Goal: Check status: Check status

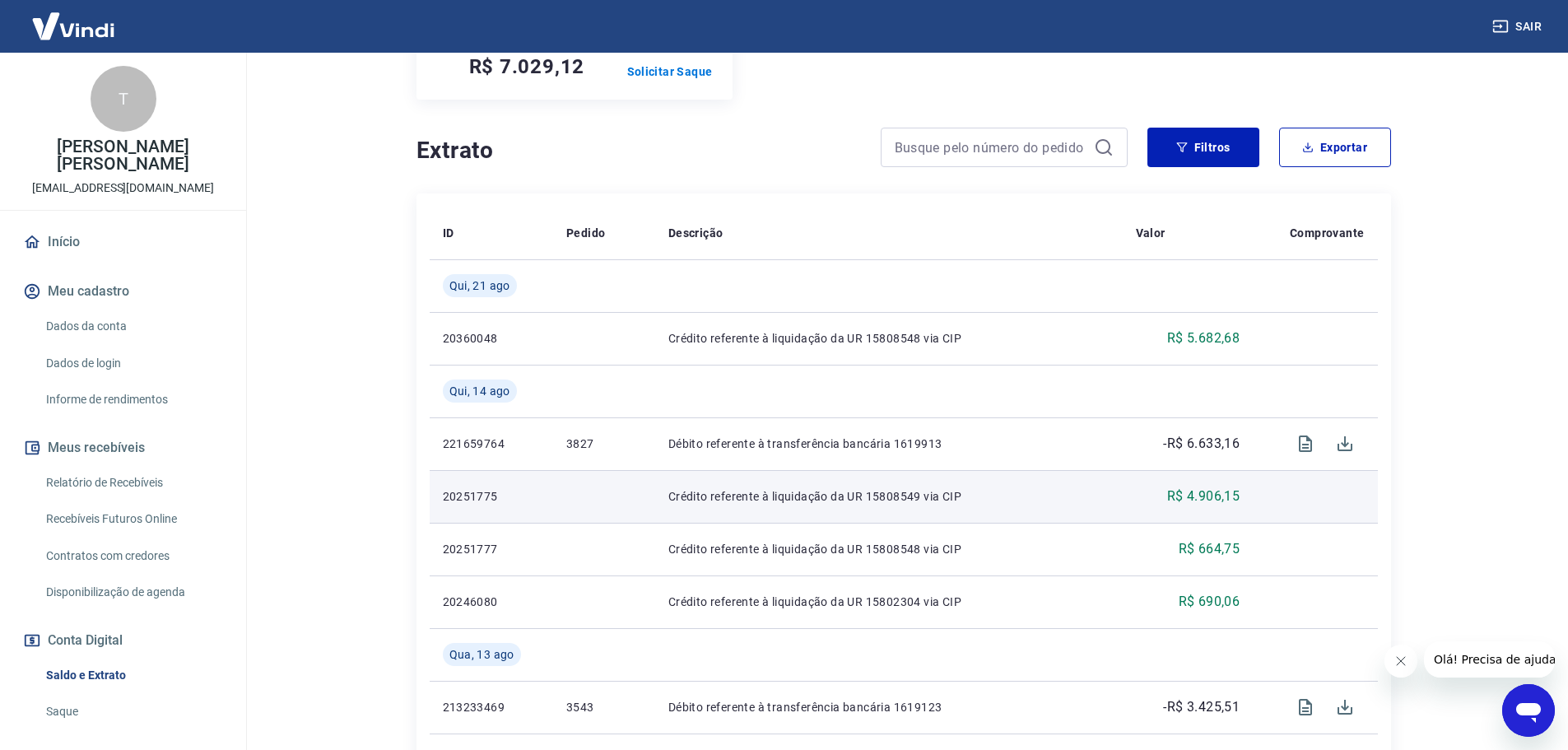
scroll to position [247, 0]
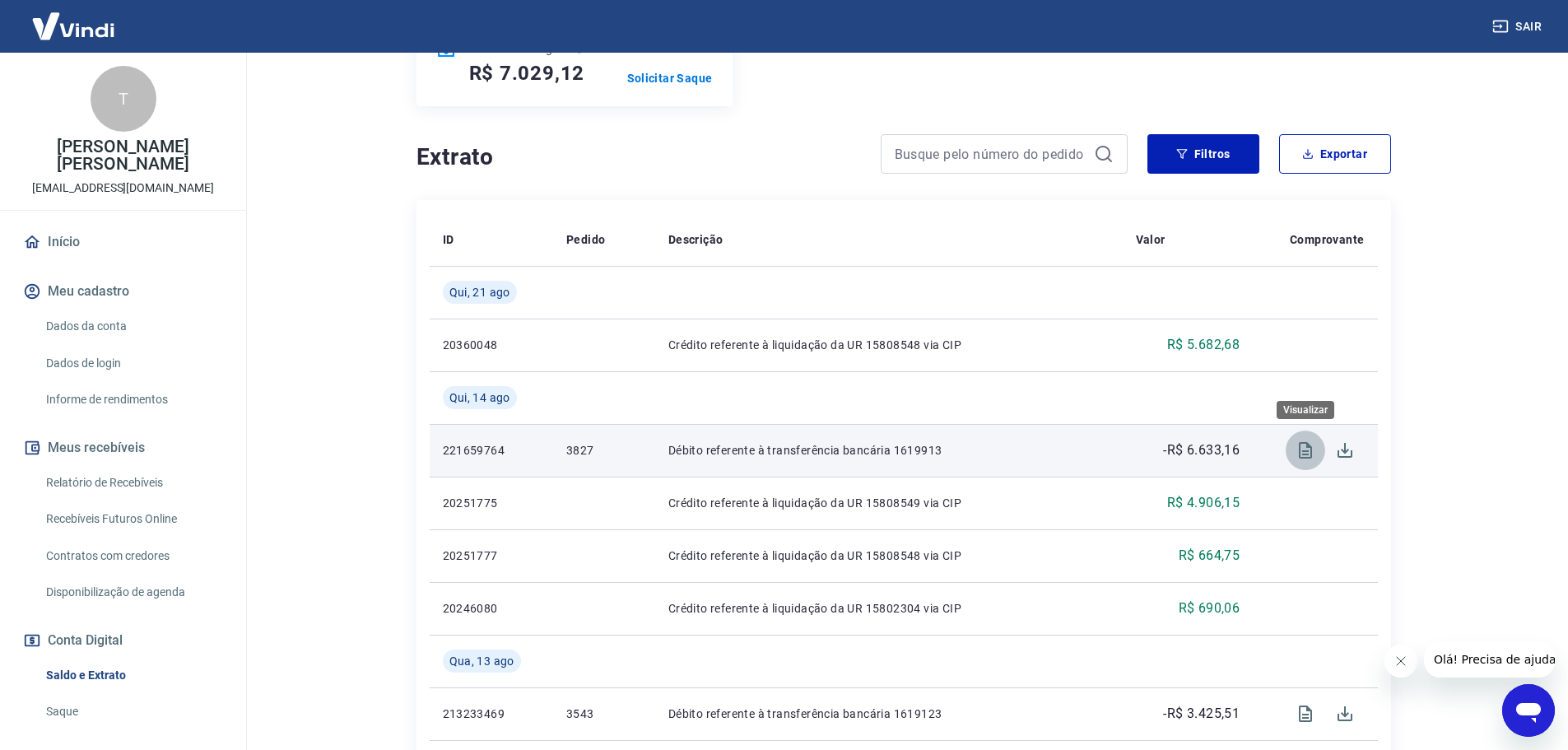
click at [1310, 450] on icon "Visualizar" at bounding box center [1305, 450] width 20 height 20
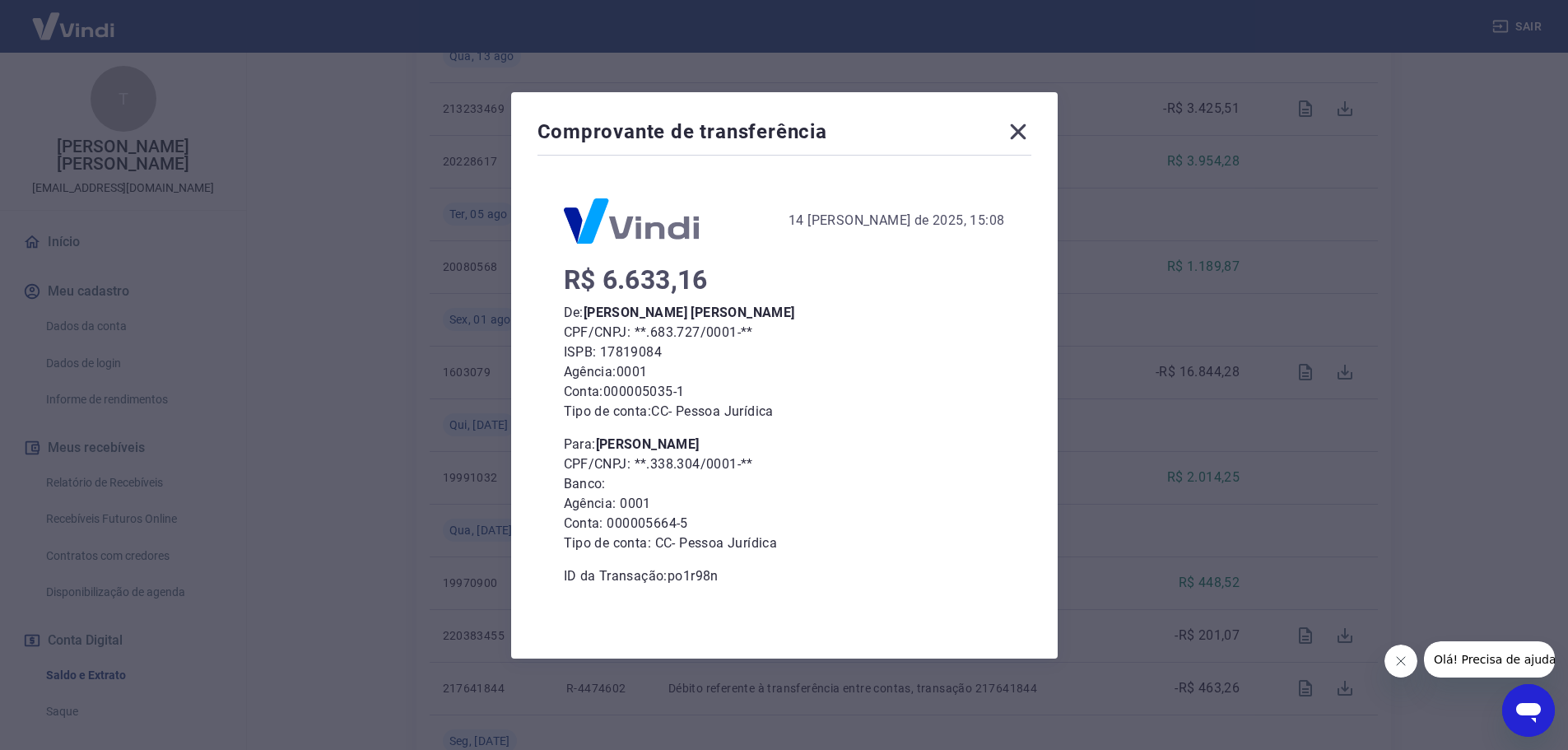
scroll to position [823, 0]
click at [1024, 133] on icon at bounding box center [1018, 131] width 16 height 16
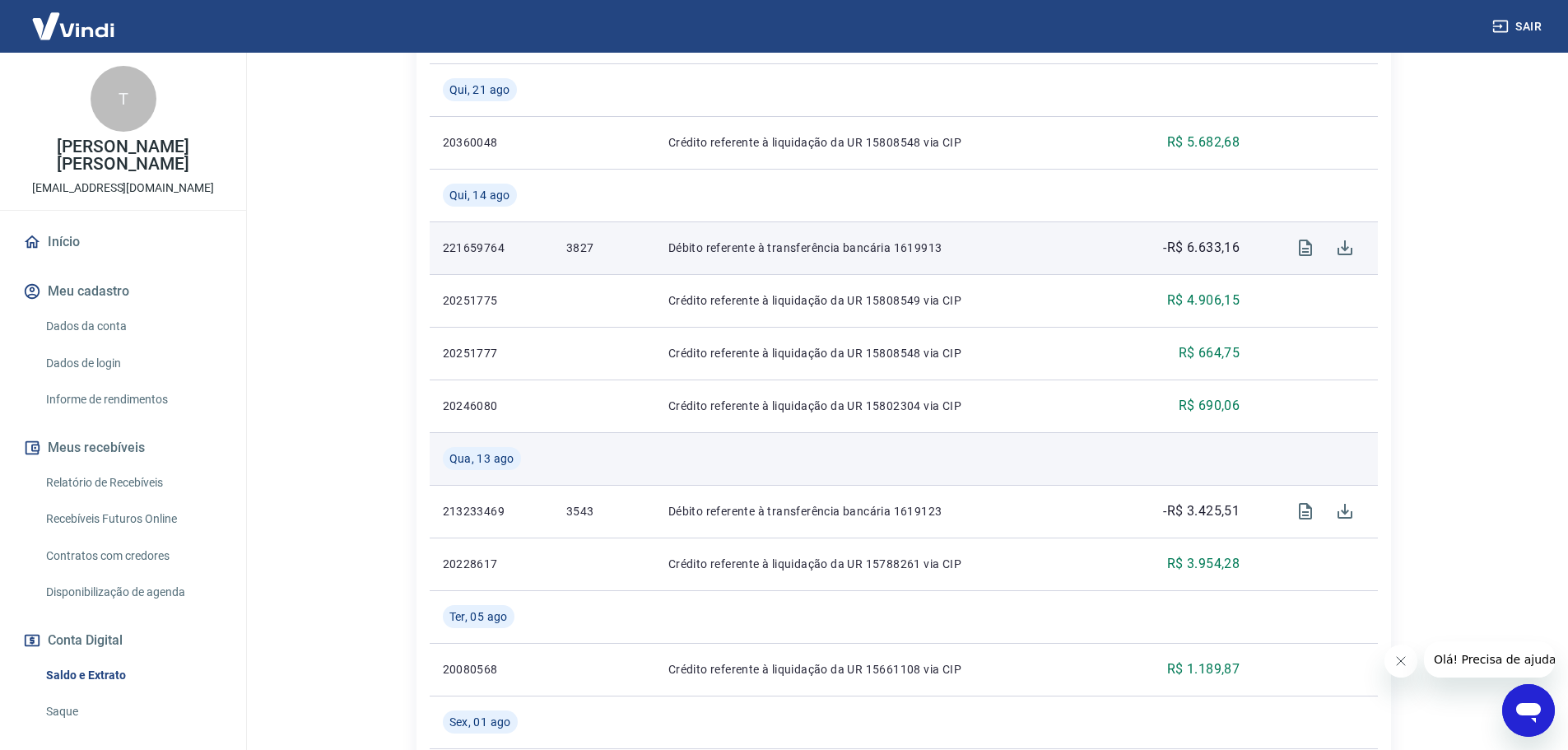
scroll to position [412, 0]
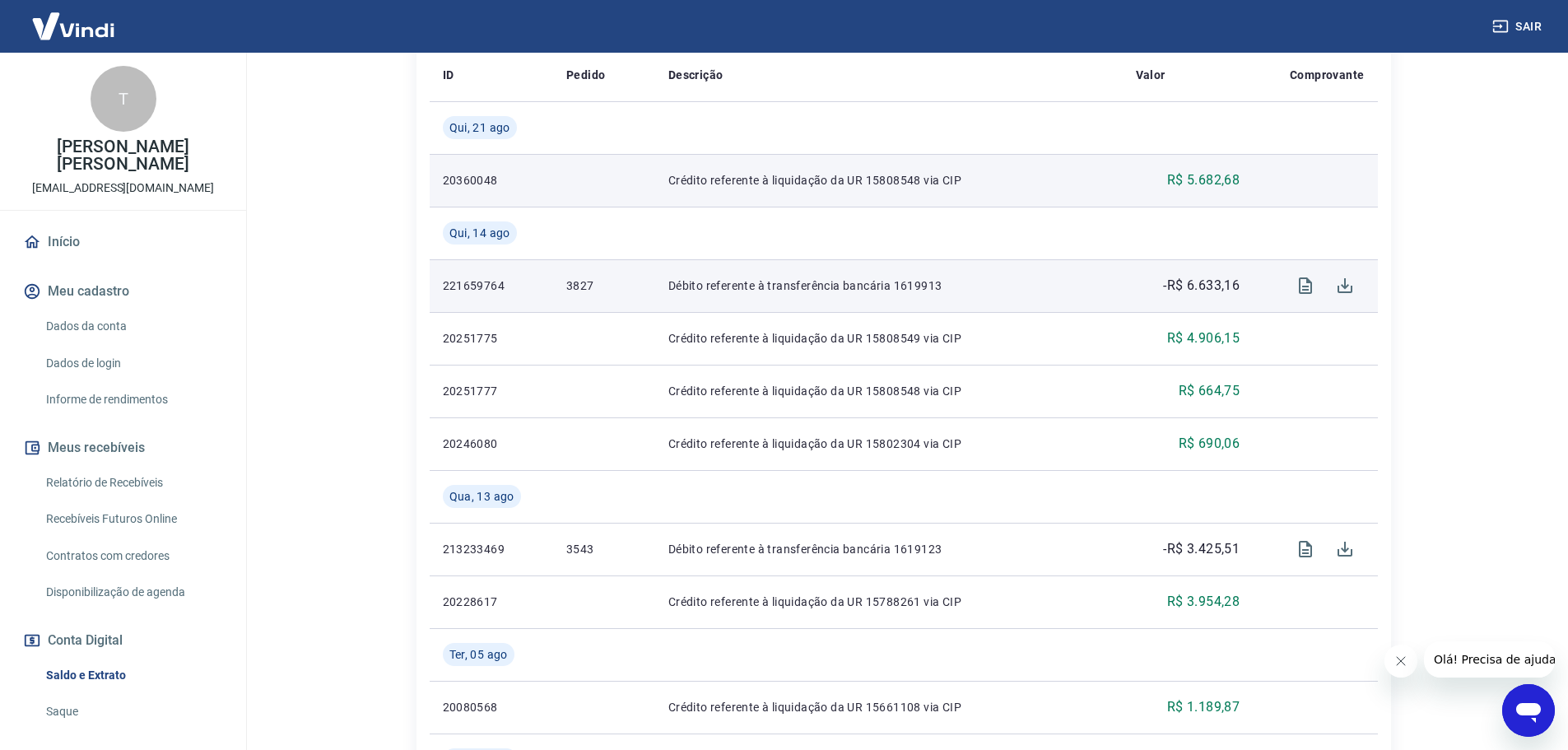
click at [865, 178] on p "Crédito referente à liquidação da UR 15808548 via CIP" at bounding box center [889, 180] width 441 height 17
click at [924, 179] on p "Crédito referente à liquidação da UR 15808548 via CIP" at bounding box center [889, 180] width 441 height 17
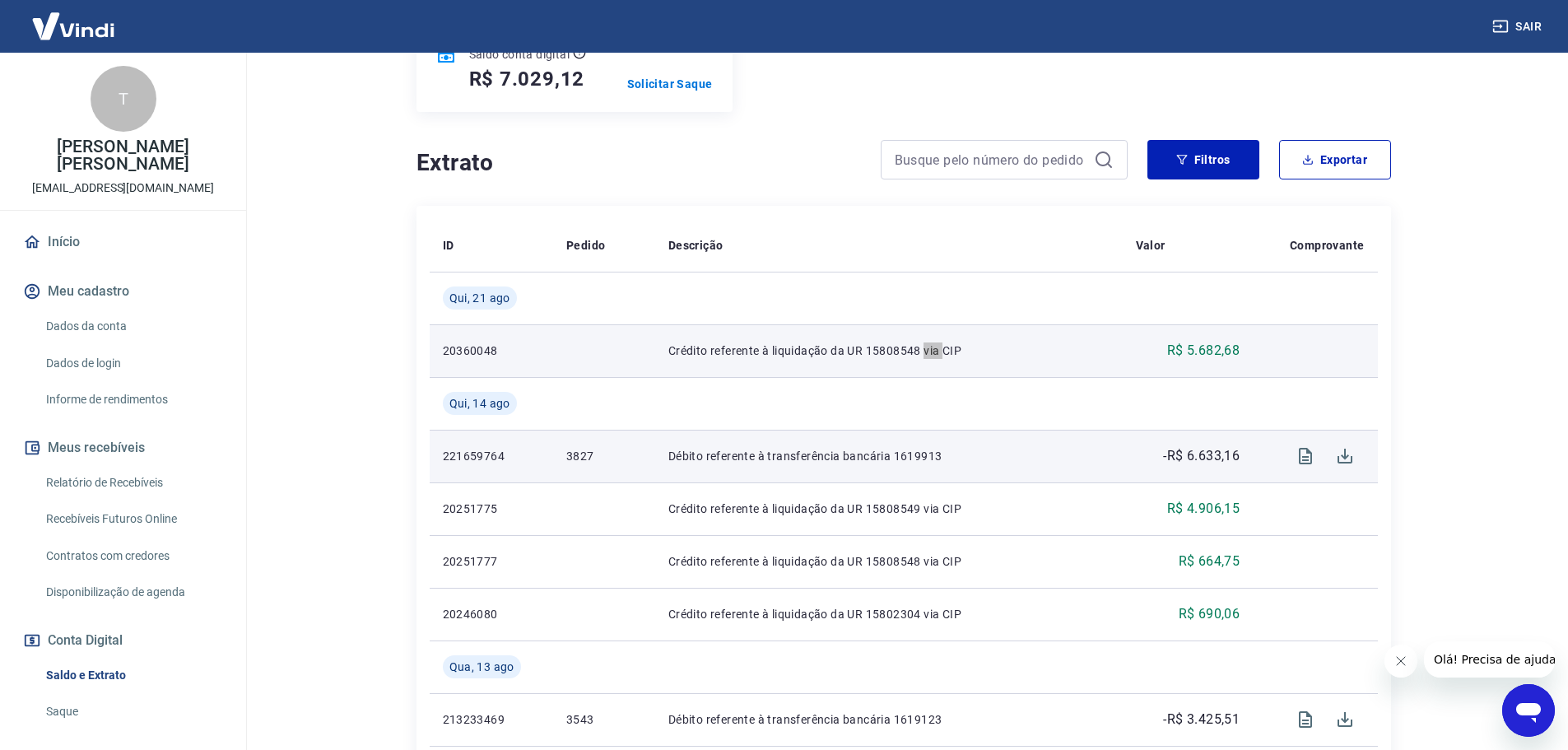
scroll to position [0, 0]
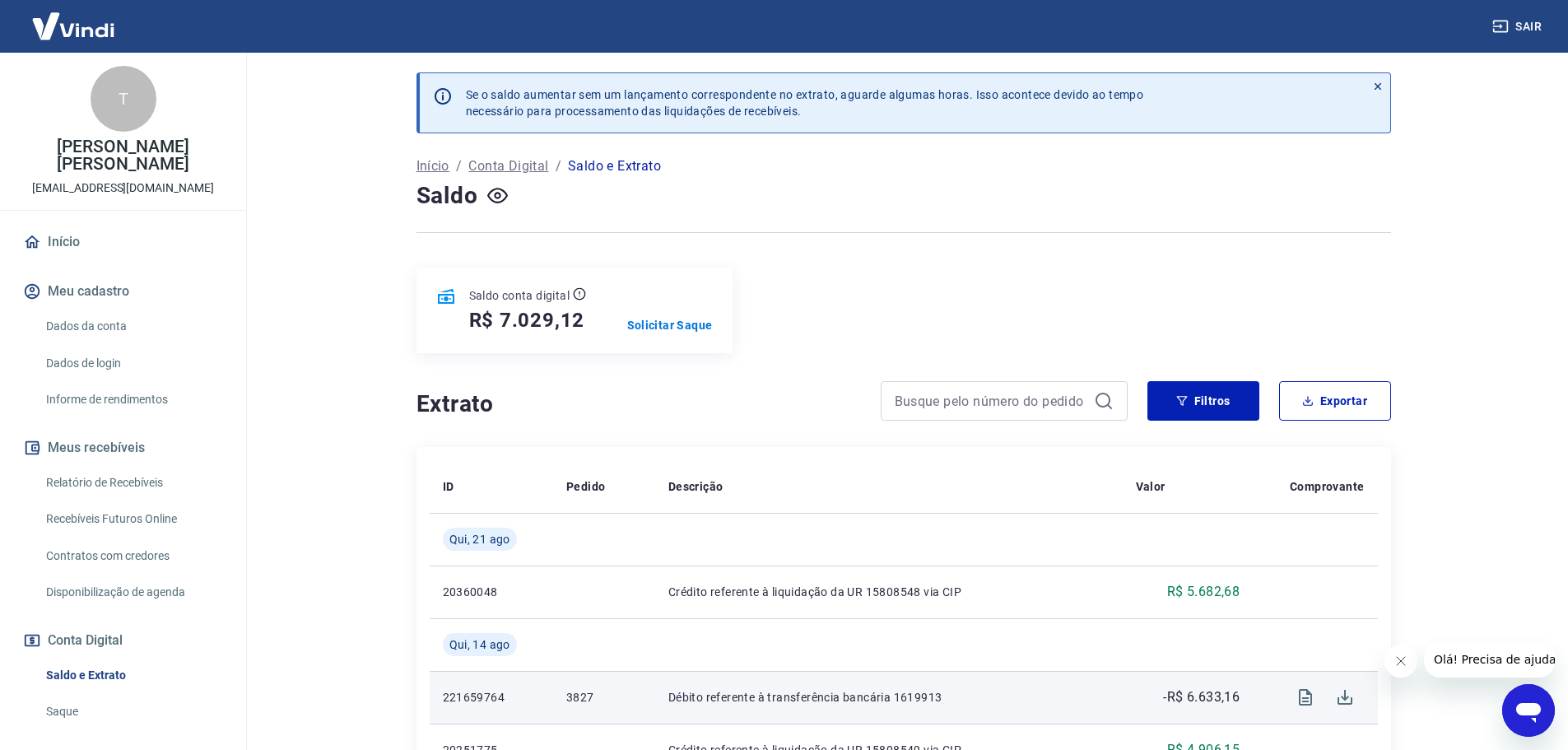
click at [616, 162] on p "Saldo e Extrato" at bounding box center [614, 166] width 93 height 20
